Goal: Task Accomplishment & Management: Manage account settings

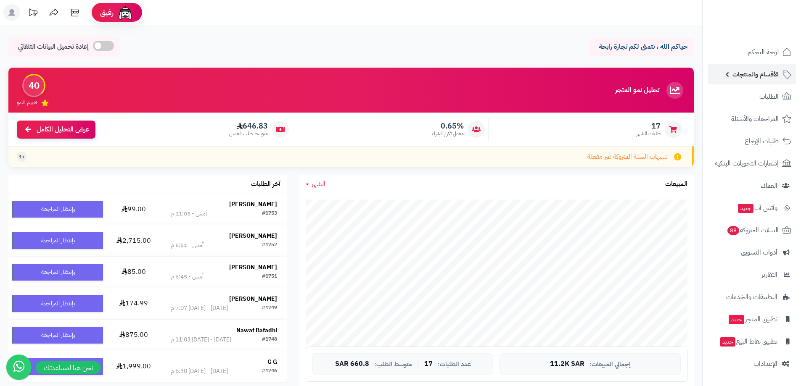
click at [768, 70] on span "الأقسام والمنتجات" at bounding box center [755, 75] width 46 height 12
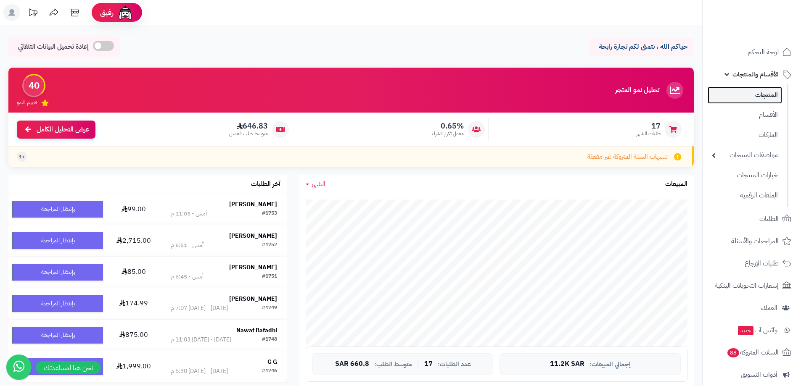
click at [756, 96] on link "المنتجات" at bounding box center [745, 95] width 74 height 17
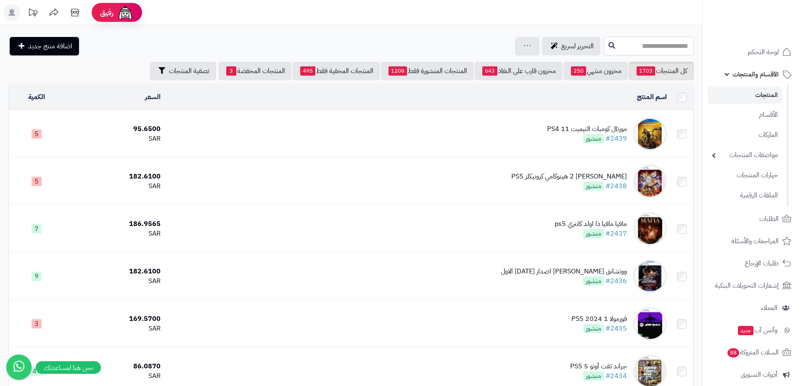
click at [604, 50] on input "text" at bounding box center [649, 46] width 90 height 19
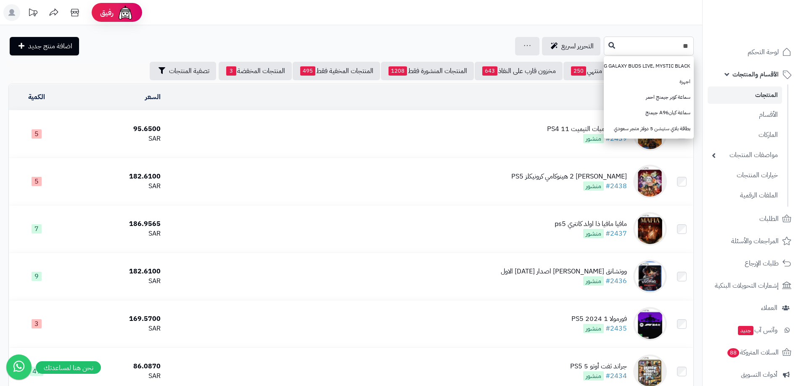
type input "*"
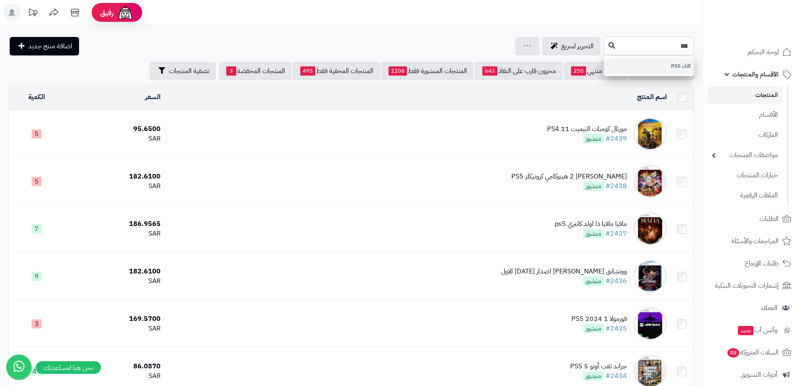
type input "***"
click at [622, 65] on link "كازان PS5" at bounding box center [649, 66] width 90 height 16
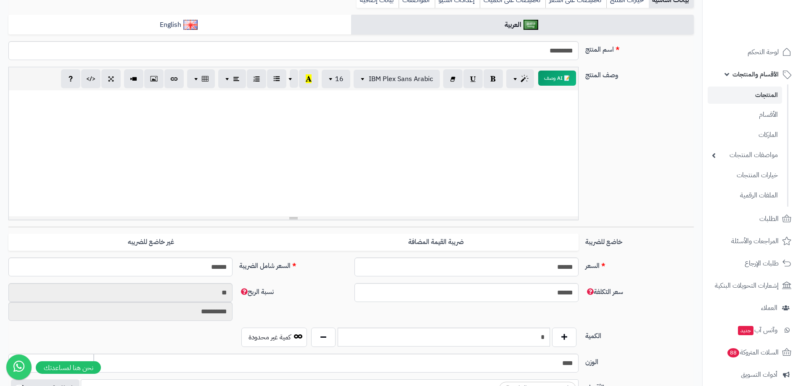
scroll to position [168, 0]
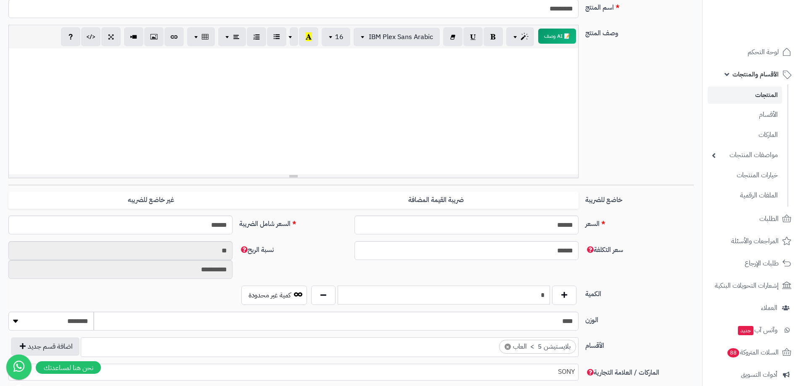
click at [539, 302] on input "*" at bounding box center [444, 295] width 212 height 19
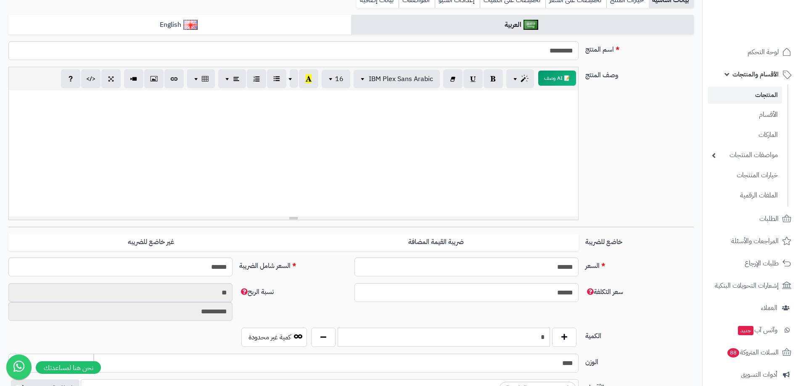
scroll to position [0, 0]
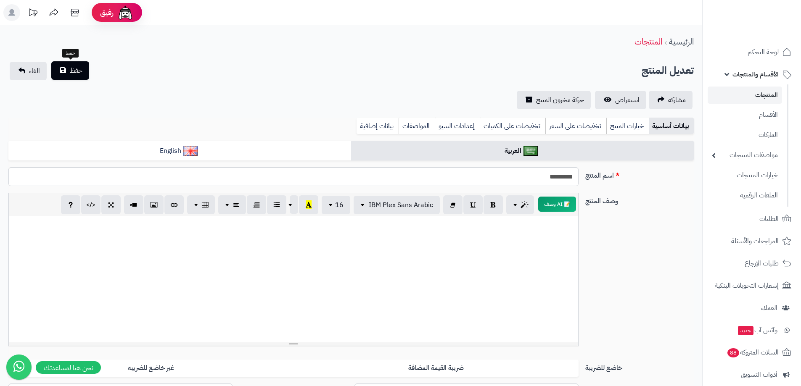
type input "*"
click at [69, 74] on button "حفظ" at bounding box center [70, 70] width 38 height 18
